Goal: Communication & Community: Answer question/provide support

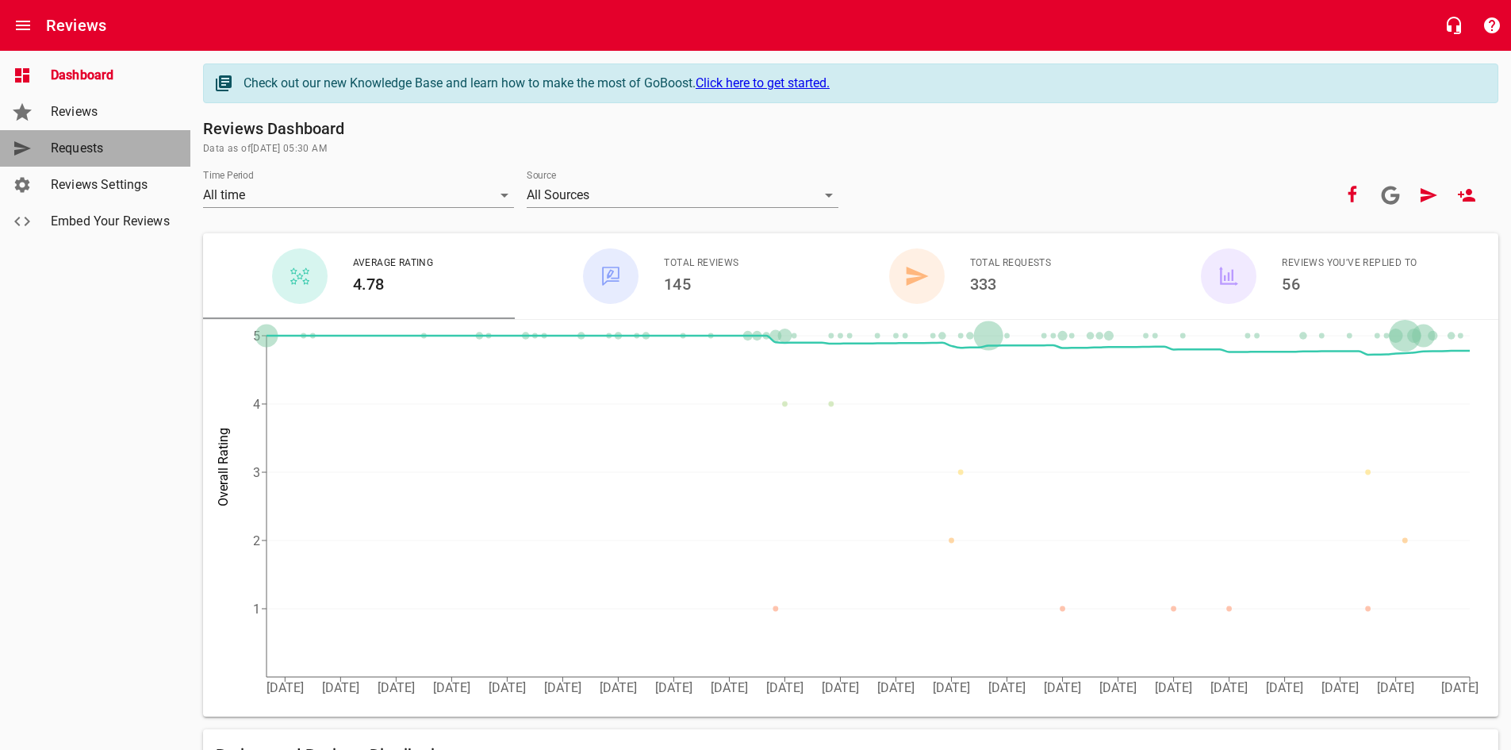
click at [69, 149] on span "Requests" at bounding box center [111, 148] width 121 height 19
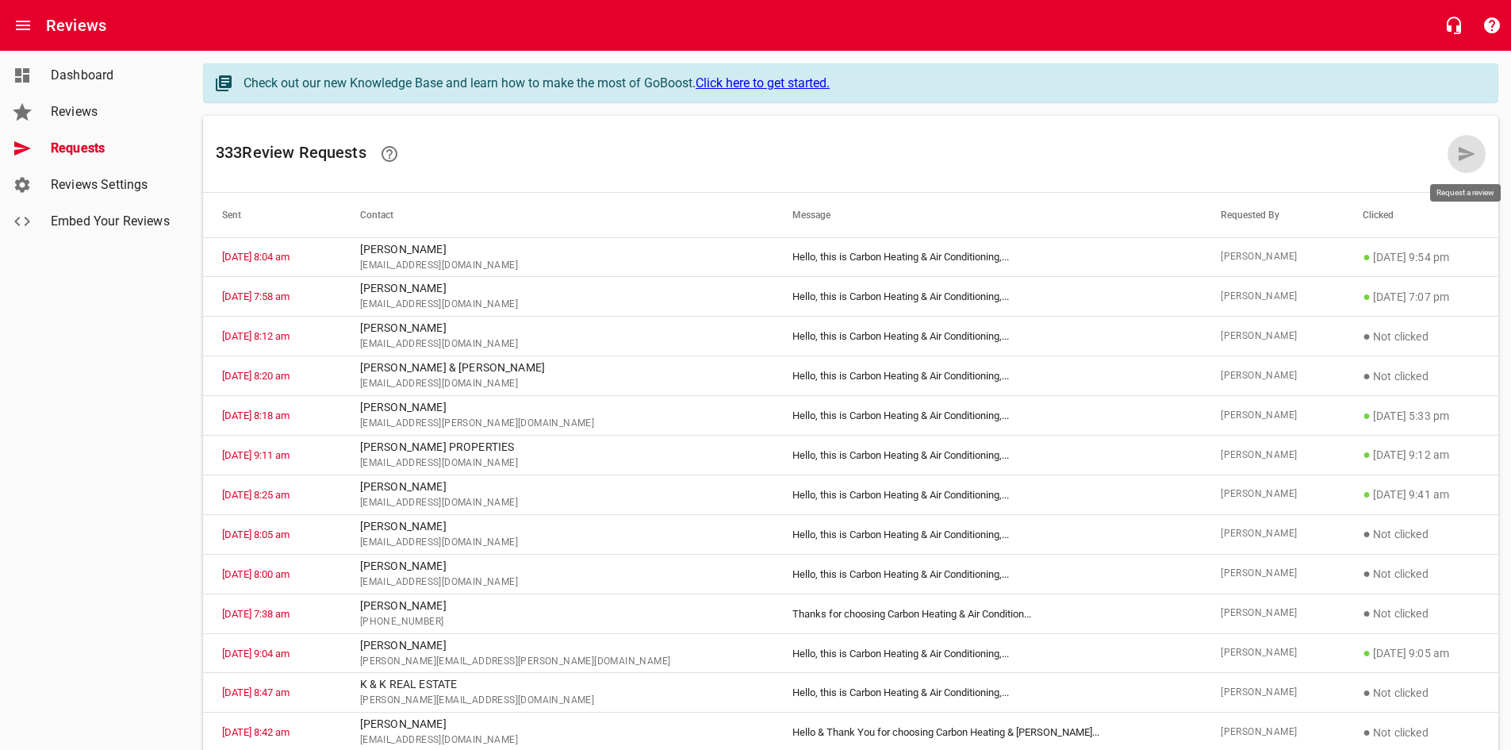
click at [1472, 155] on icon at bounding box center [1466, 153] width 19 height 19
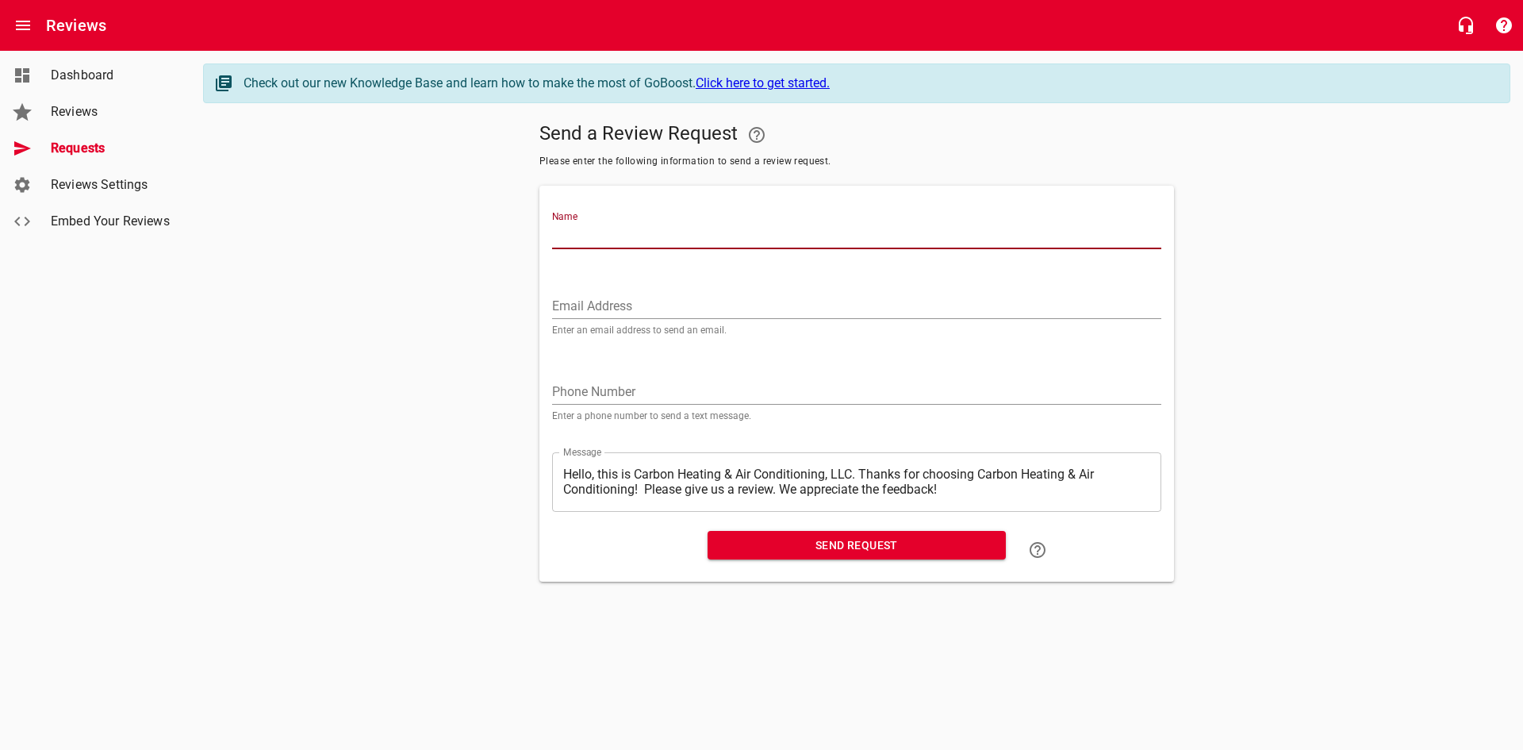
click at [611, 235] on input "Name" at bounding box center [856, 236] width 609 height 25
type input "Zinc Mill"
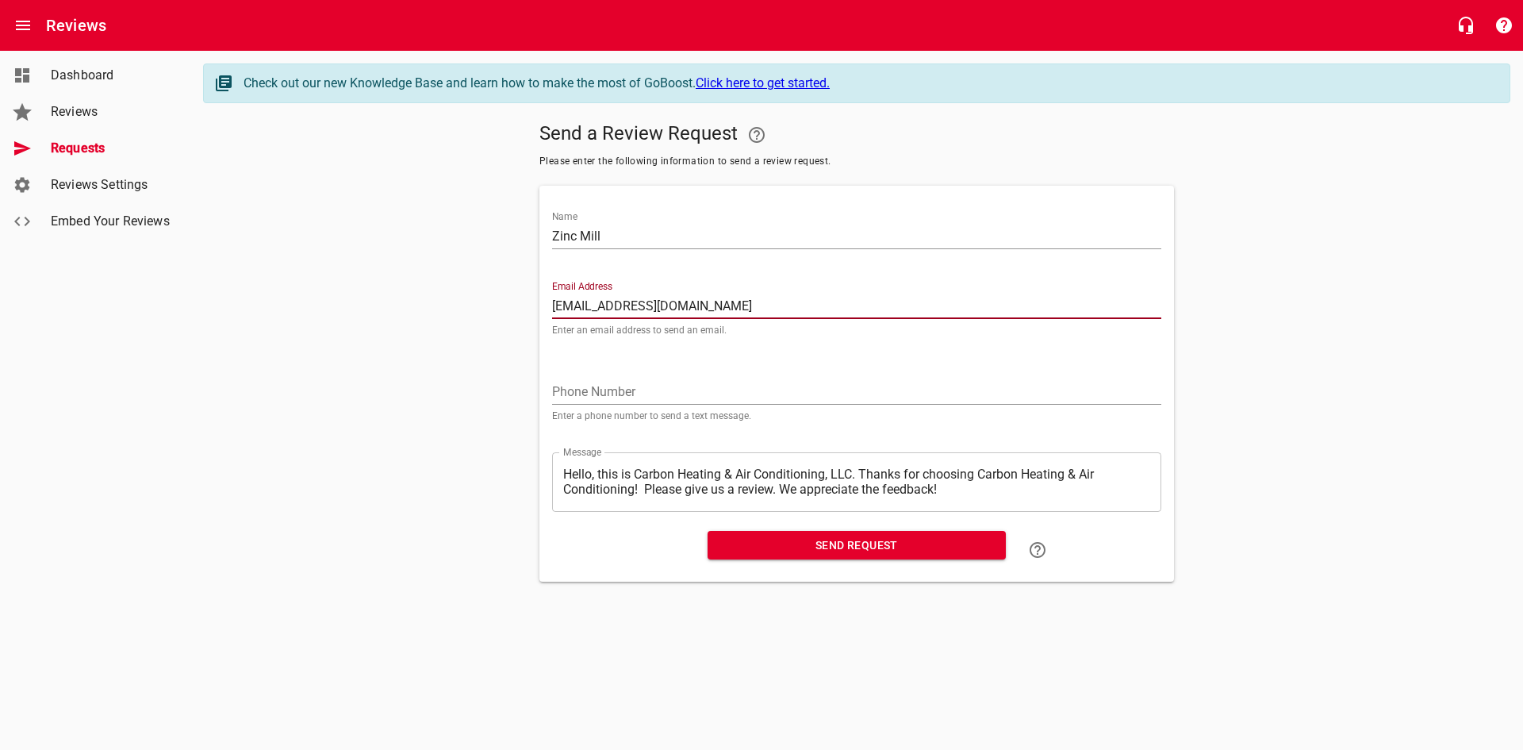
type input "[EMAIL_ADDRESS][DOMAIN_NAME]"
click at [742, 536] on span "Send Request" at bounding box center [856, 545] width 273 height 20
